Goal: Information Seeking & Learning: Learn about a topic

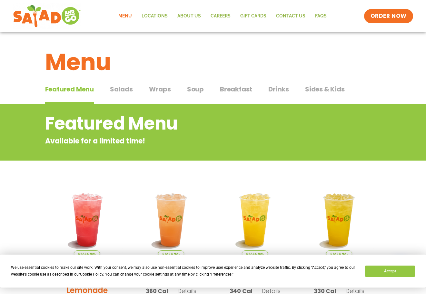
click at [121, 87] on span "Salads" at bounding box center [121, 89] width 23 height 10
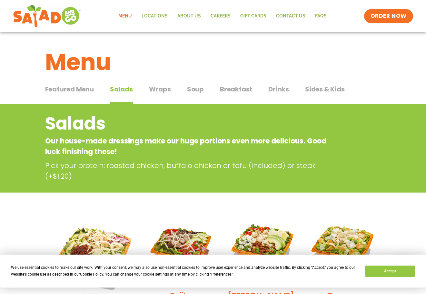
click at [163, 89] on span "Wraps" at bounding box center [160, 89] width 22 height 10
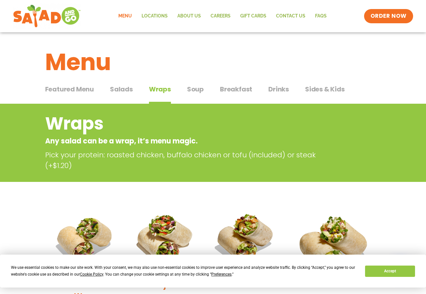
click at [199, 89] on span "Soup" at bounding box center [195, 89] width 17 height 10
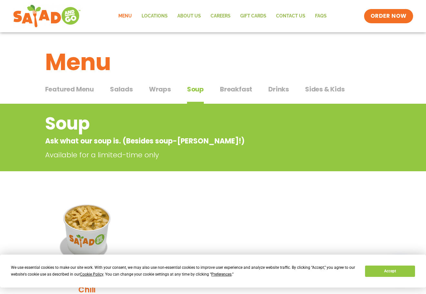
click at [228, 89] on span "Breakfast" at bounding box center [236, 89] width 32 height 10
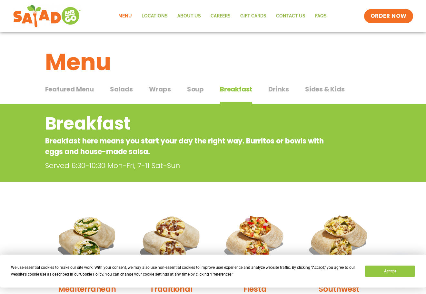
click at [117, 90] on span "Salads" at bounding box center [121, 89] width 23 height 10
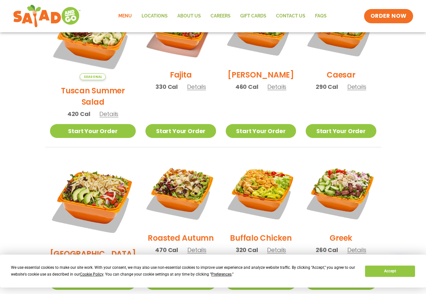
scroll to position [194, 0]
